Goal: Information Seeking & Learning: Learn about a topic

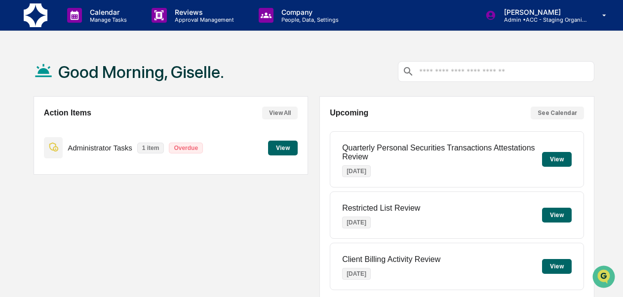
scroll to position [260, 0]
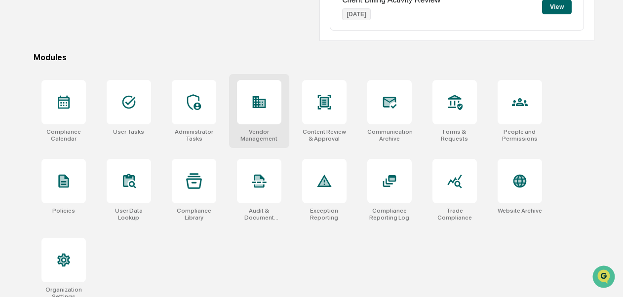
click at [284, 118] on div "Vendor Management" at bounding box center [259, 111] width 60 height 74
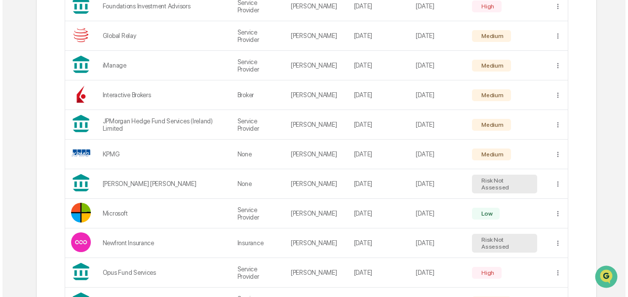
scroll to position [1127, 0]
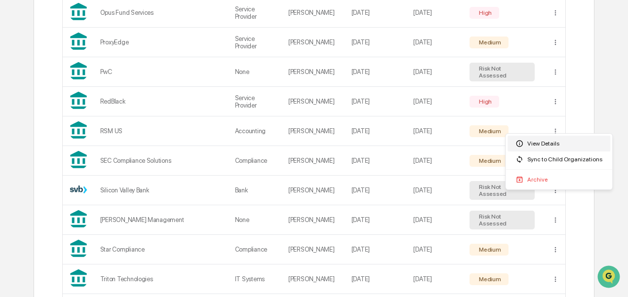
click at [549, 141] on div "View Details" at bounding box center [559, 144] width 103 height 16
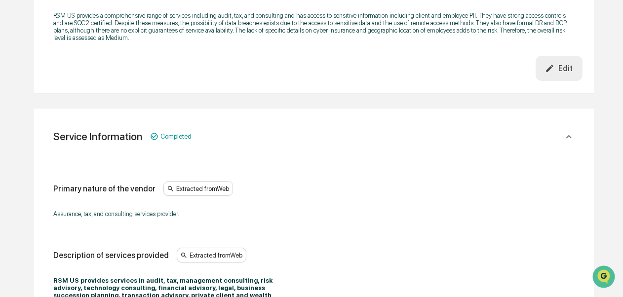
scroll to position [51, 0]
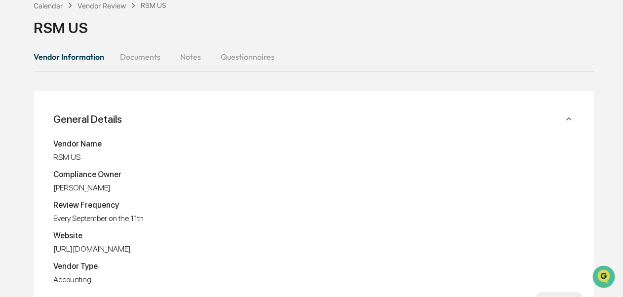
click at [154, 60] on button "Documents" at bounding box center [140, 57] width 56 height 24
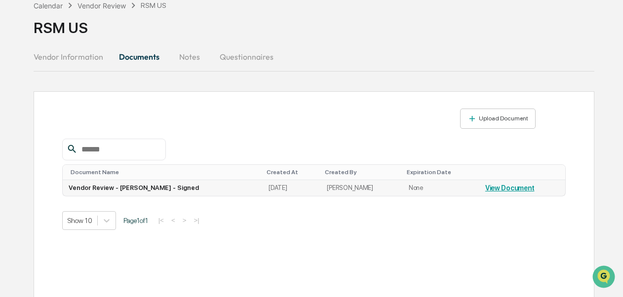
click at [491, 186] on link "View Document" at bounding box center [509, 188] width 49 height 8
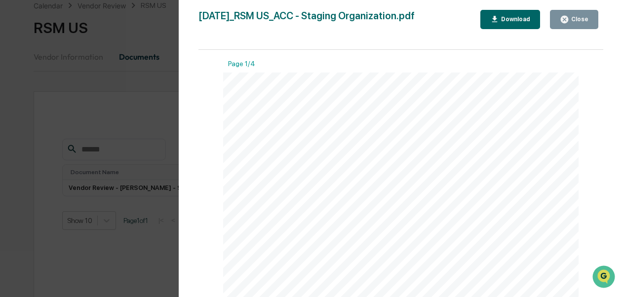
click at [495, 17] on icon "button" at bounding box center [494, 19] width 9 height 9
click at [572, 19] on div "Close" at bounding box center [578, 19] width 19 height 7
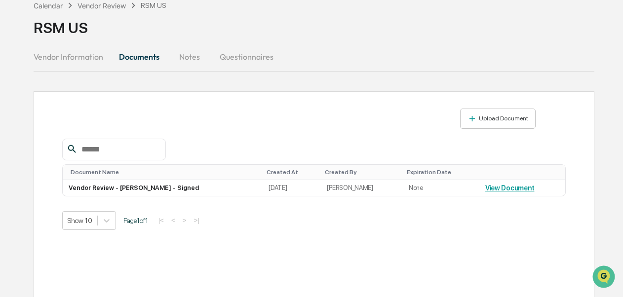
click at [233, 56] on button "Questionnaires" at bounding box center [247, 57] width 70 height 24
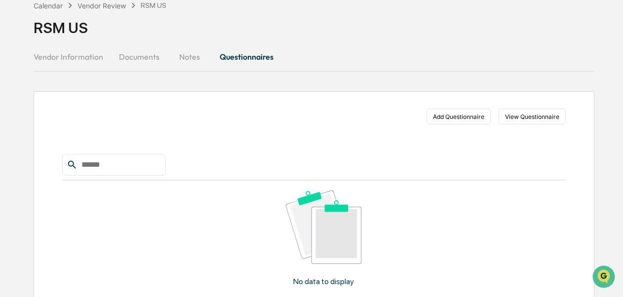
click at [181, 54] on button "Notes" at bounding box center [189, 57] width 44 height 24
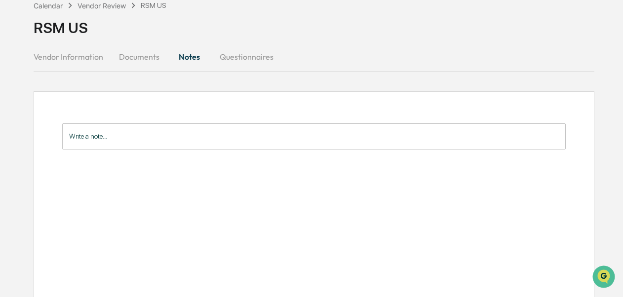
click at [101, 57] on button "Vendor Information" at bounding box center [73, 57] width 78 height 24
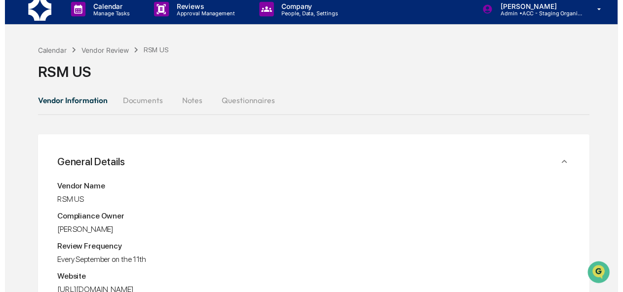
scroll to position [0, 0]
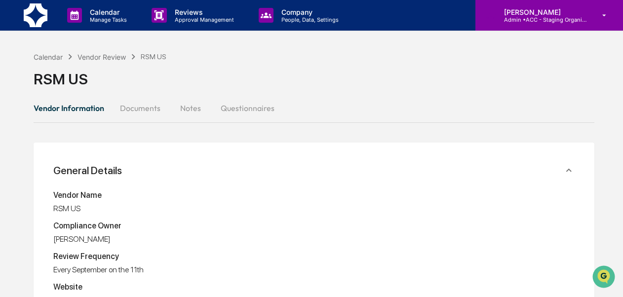
click at [541, 17] on p "Admin • ACC - Staging Organization" at bounding box center [542, 19] width 92 height 7
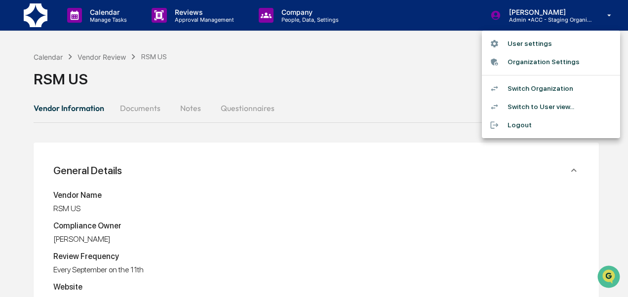
click at [545, 86] on li "Switch Organization" at bounding box center [551, 88] width 138 height 18
